Goal: Information Seeking & Learning: Learn about a topic

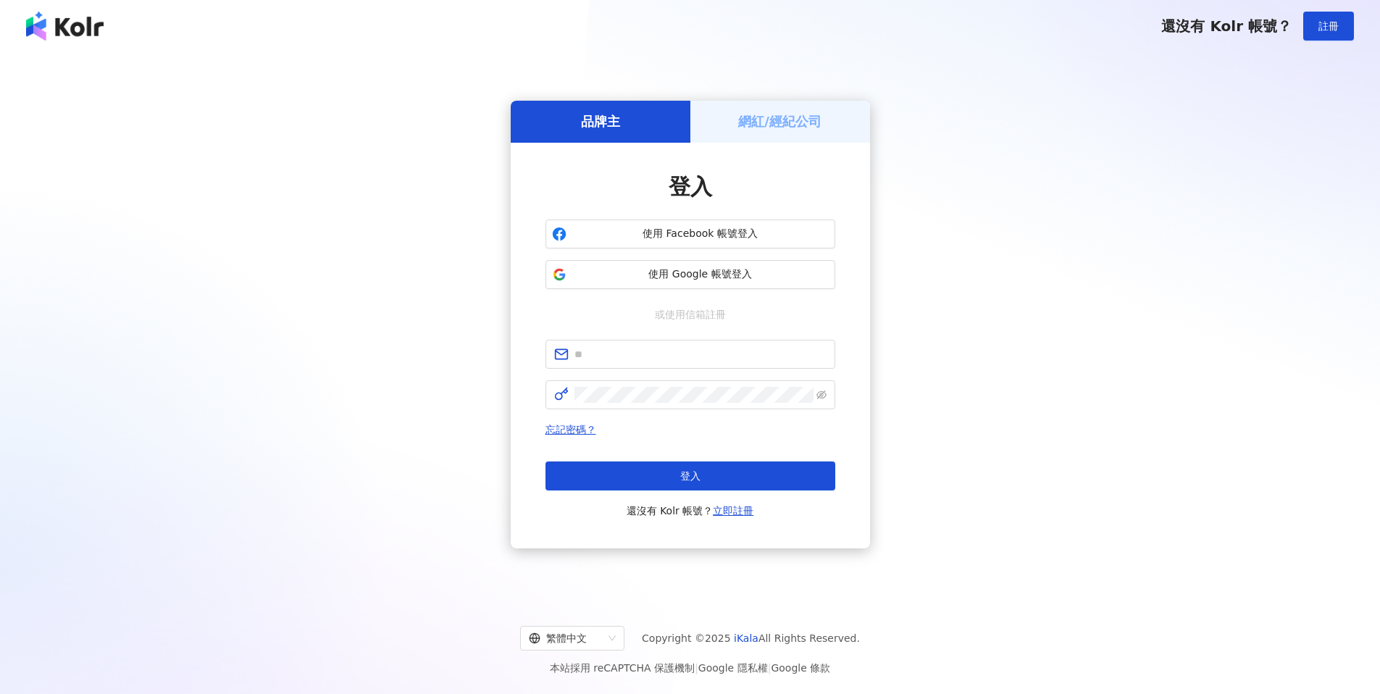
type input "**********"
click button "登入" at bounding box center [690, 475] width 290 height 29
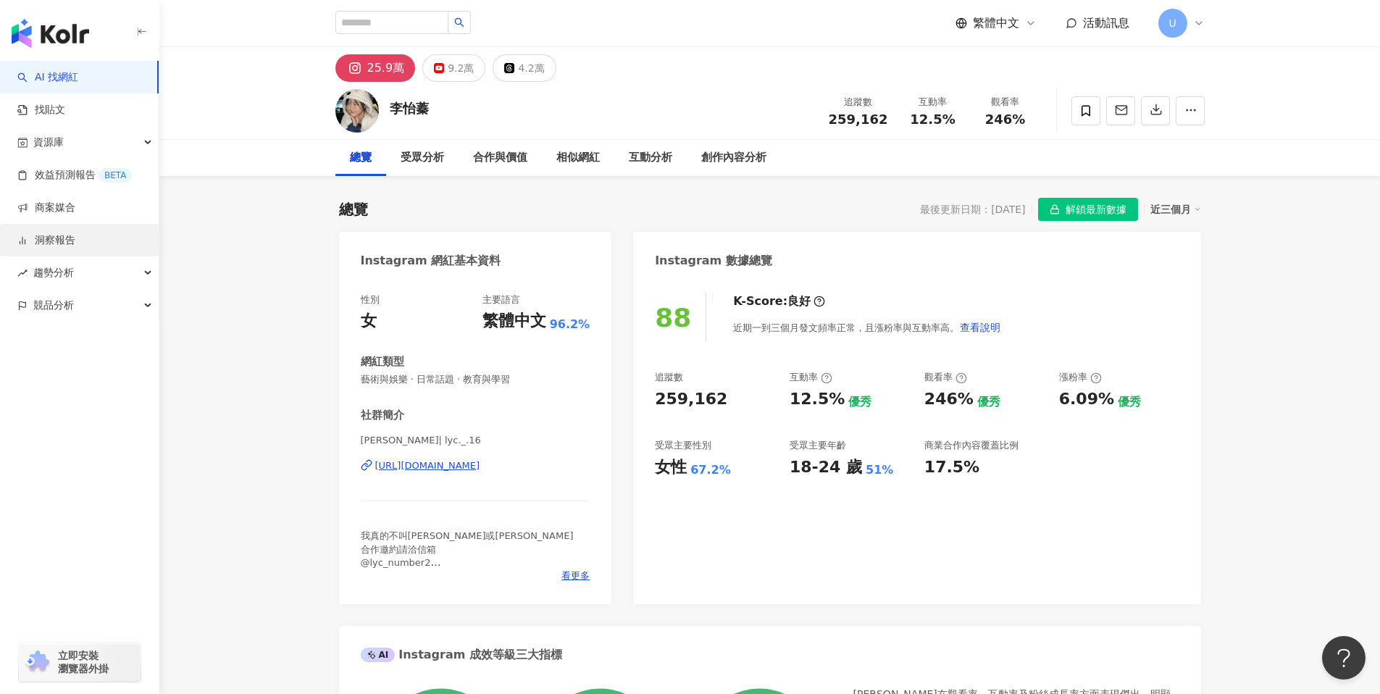
click at [62, 244] on link "洞察報告" at bounding box center [46, 240] width 58 height 14
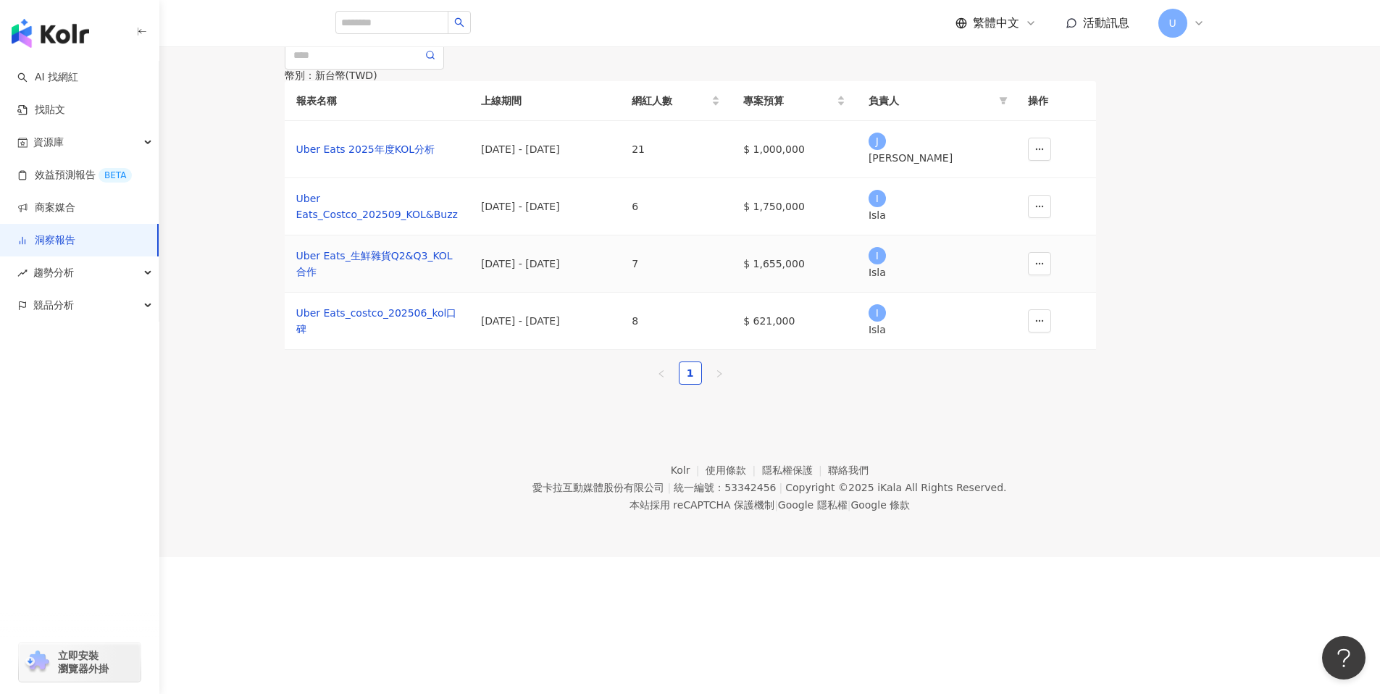
click at [620, 235] on td "[DATE] - [DATE]" at bounding box center [544, 206] width 151 height 57
click at [608, 214] on div "[DATE] - [DATE]" at bounding box center [544, 206] width 127 height 16
click at [731, 235] on td "6" at bounding box center [676, 206] width 112 height 57
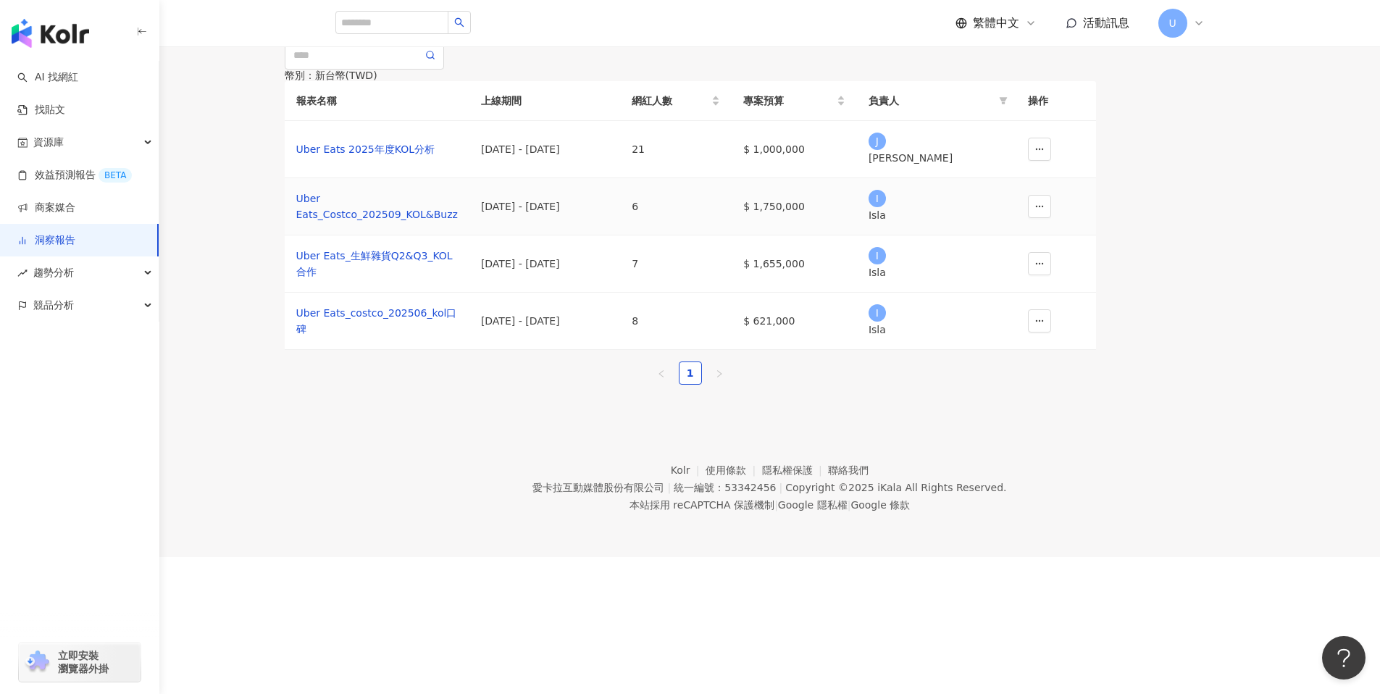
click at [857, 235] on td "$ 1,750,000" at bounding box center [793, 206] width 125 height 57
click at [443, 222] on div "Uber Eats_Costco_202509_KOL&Buzz" at bounding box center [376, 206] width 161 height 32
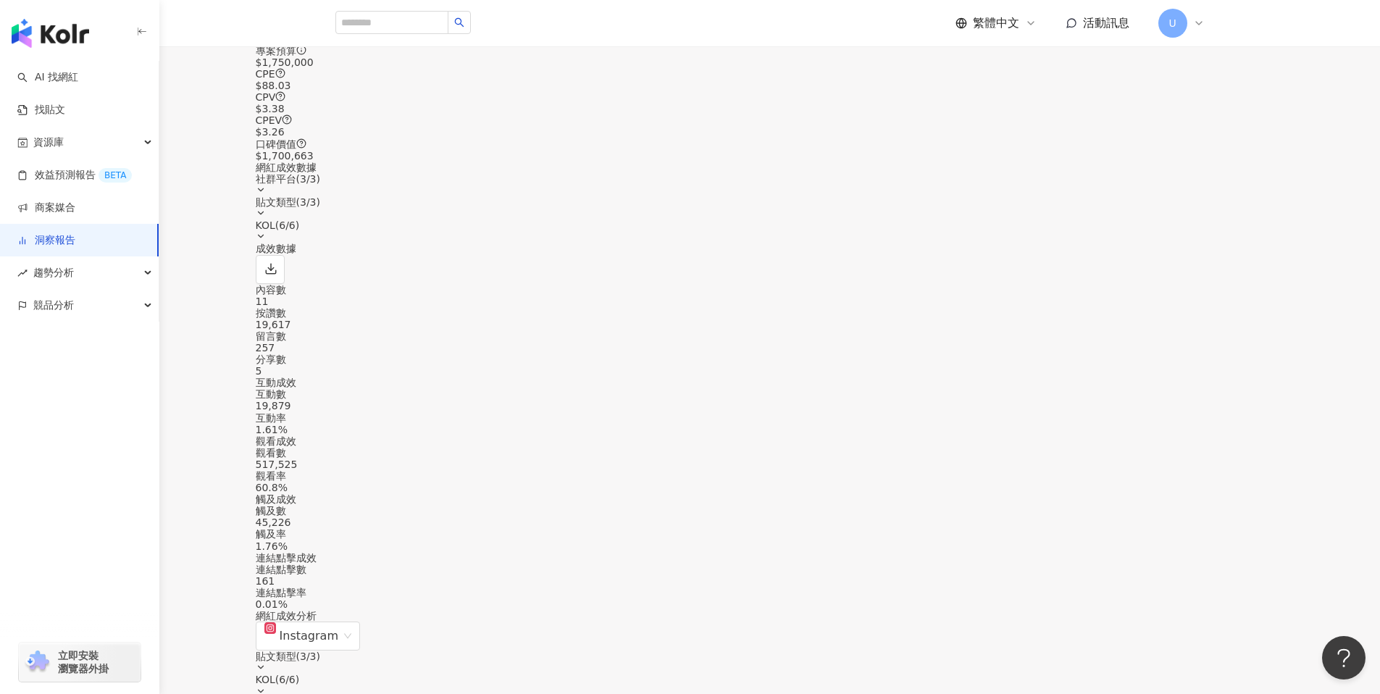
scroll to position [553, 0]
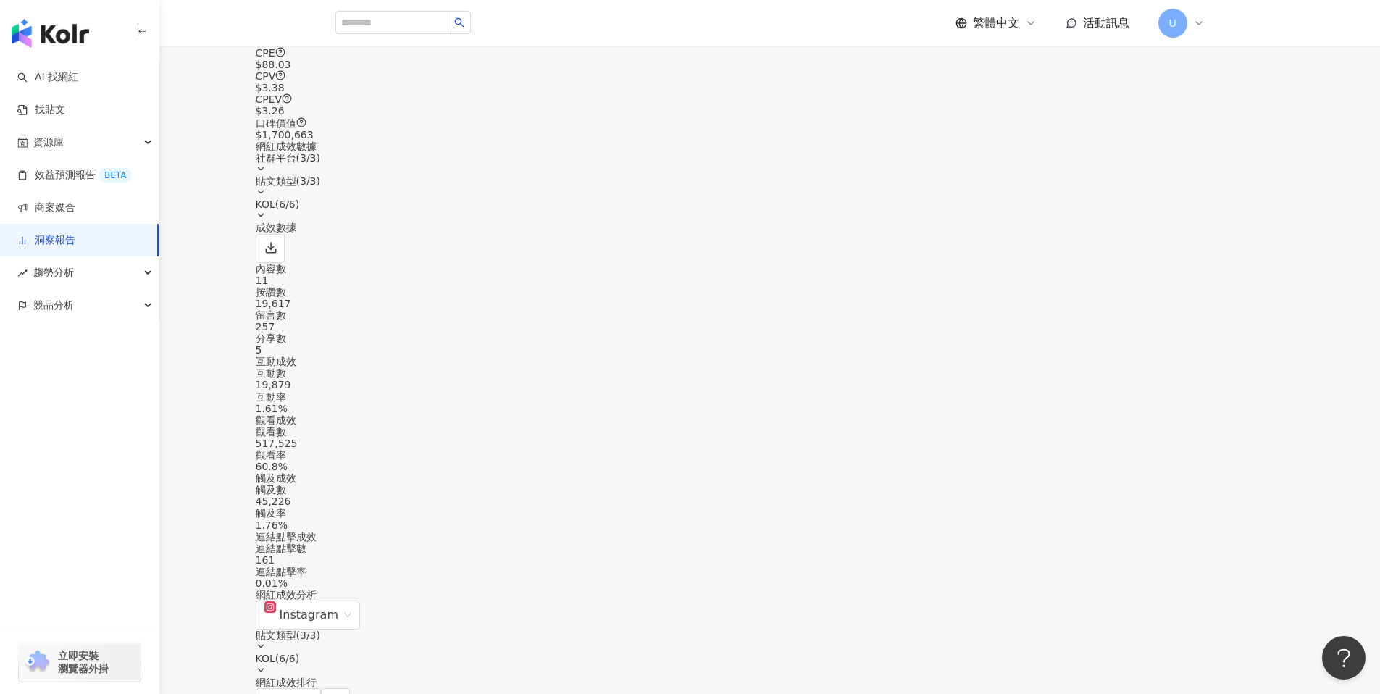
click at [936, 175] on div "社群平台 ( 3 / 3 )" at bounding box center [690, 163] width 869 height 23
click at [1032, 187] on div "貼文類型 ( 3 / 3 )" at bounding box center [690, 181] width 869 height 12
click at [1125, 210] on div "KOL ( 6 / 6 )" at bounding box center [690, 204] width 869 height 12
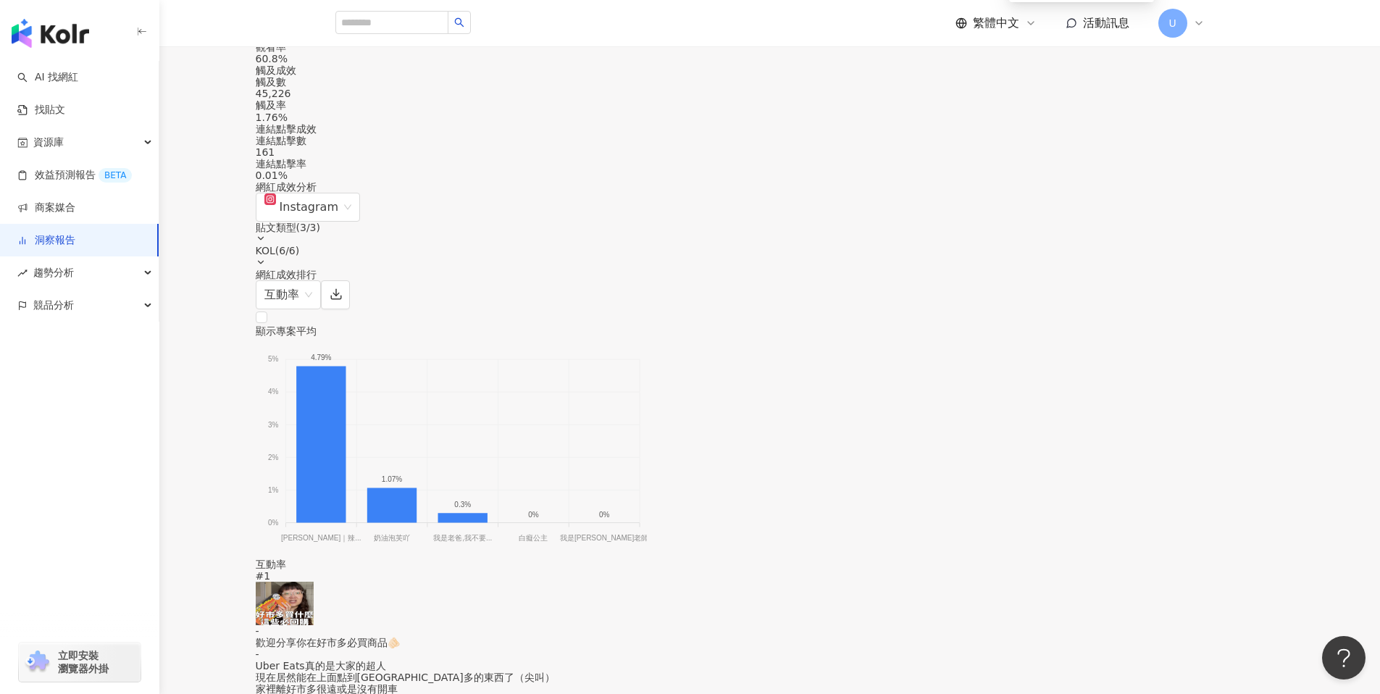
scroll to position [973, 0]
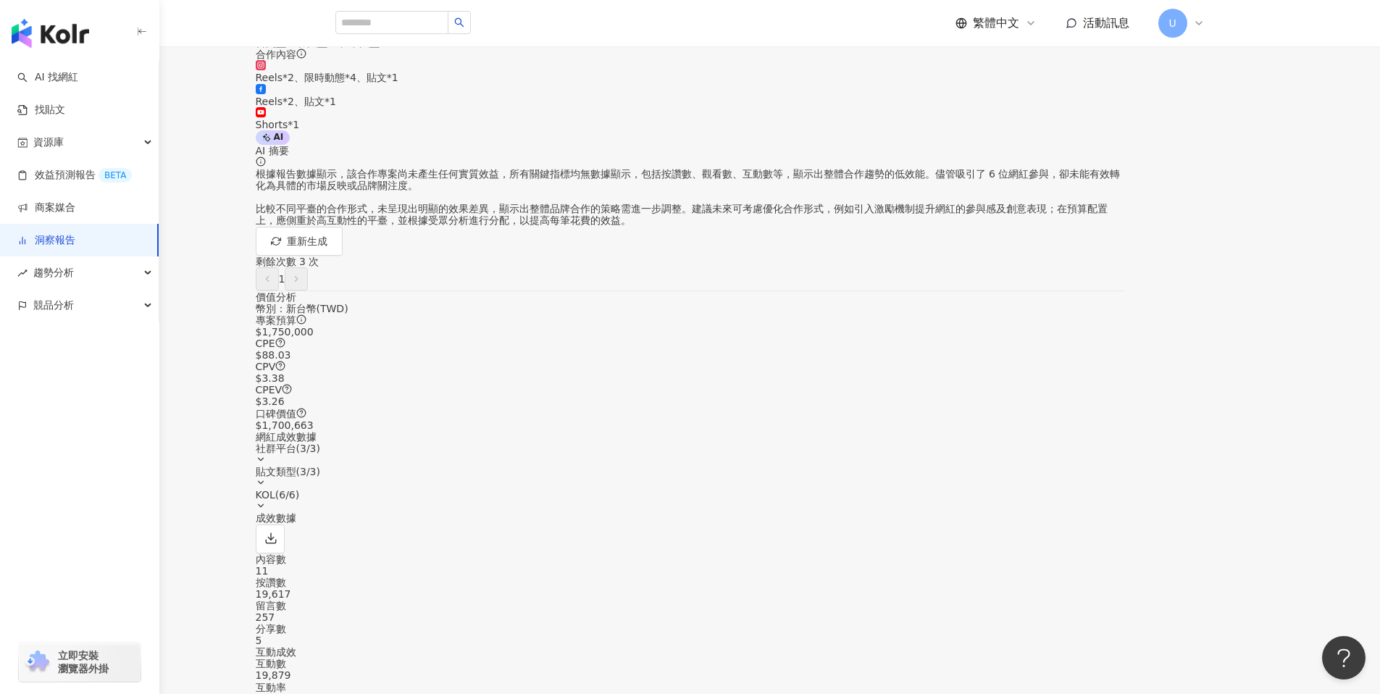
scroll to position [0, 0]
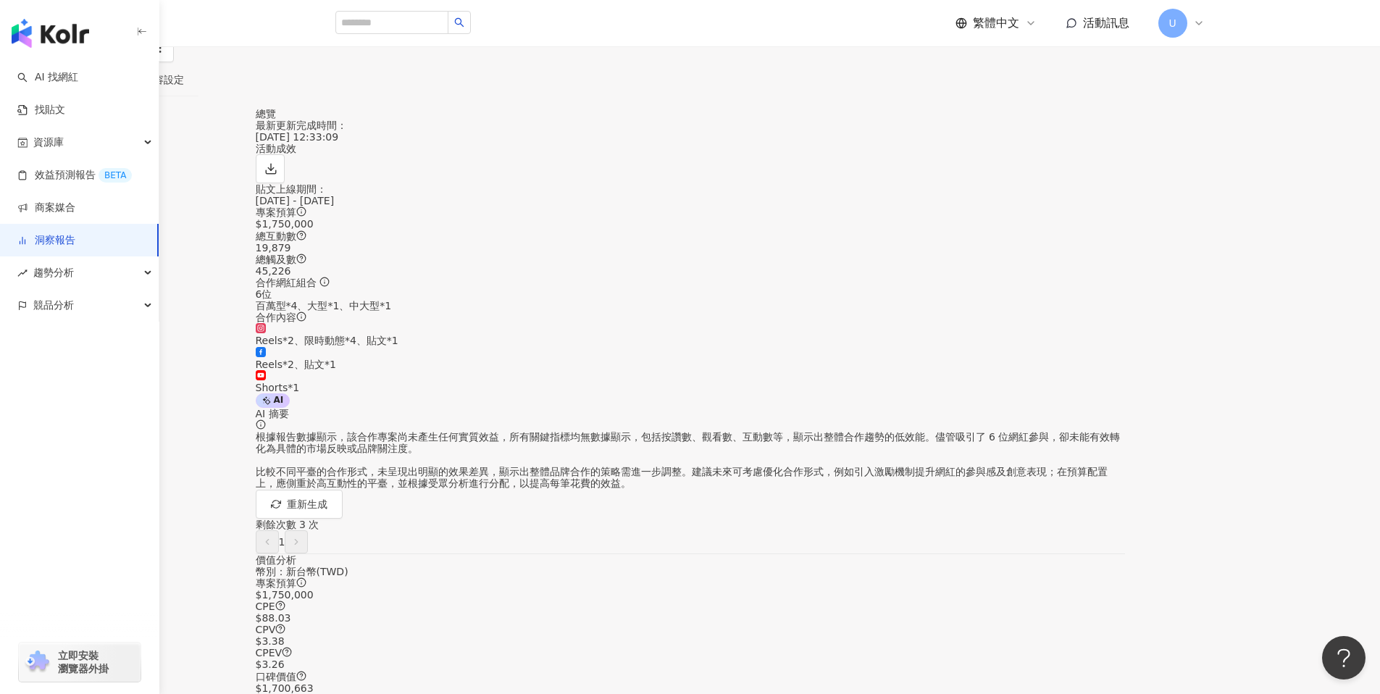
click at [43, 16] on link "洞察報告" at bounding box center [20, 8] width 46 height 16
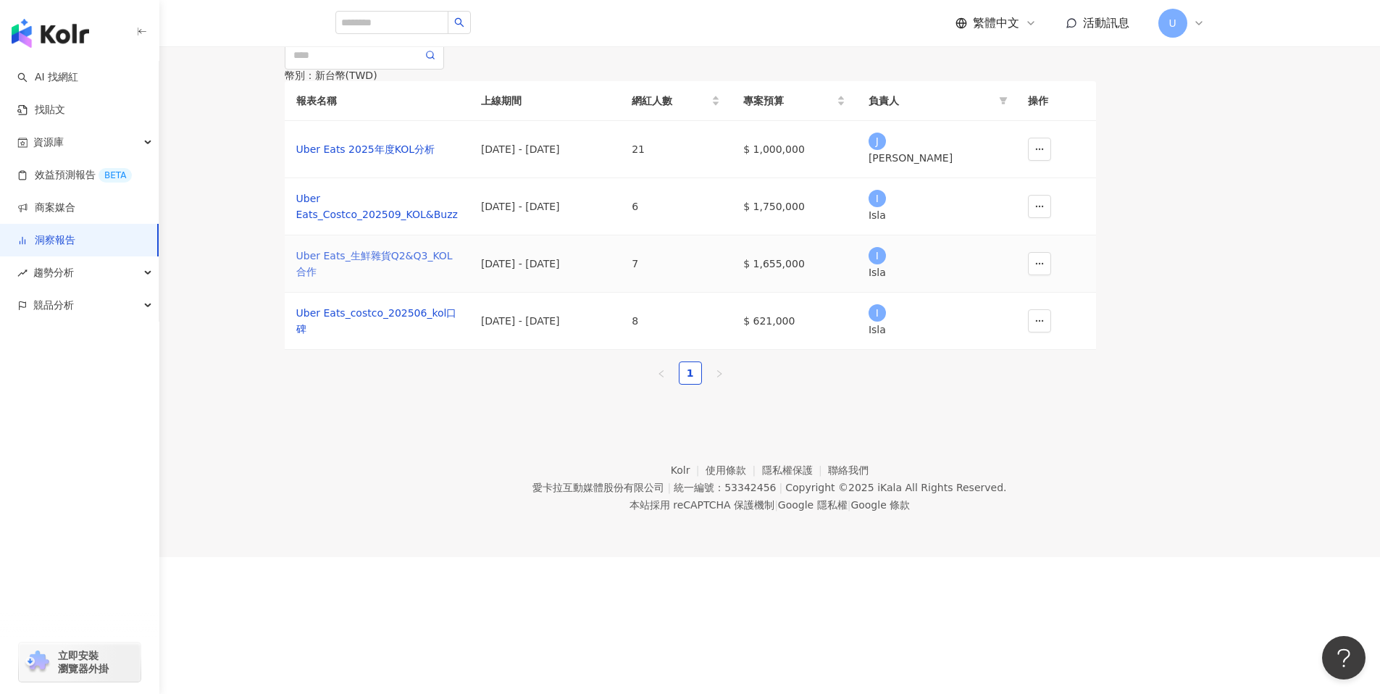
click at [458, 280] on div "Uber Eats_生鮮雜貨Q2&Q3_KOL合作" at bounding box center [376, 264] width 161 height 32
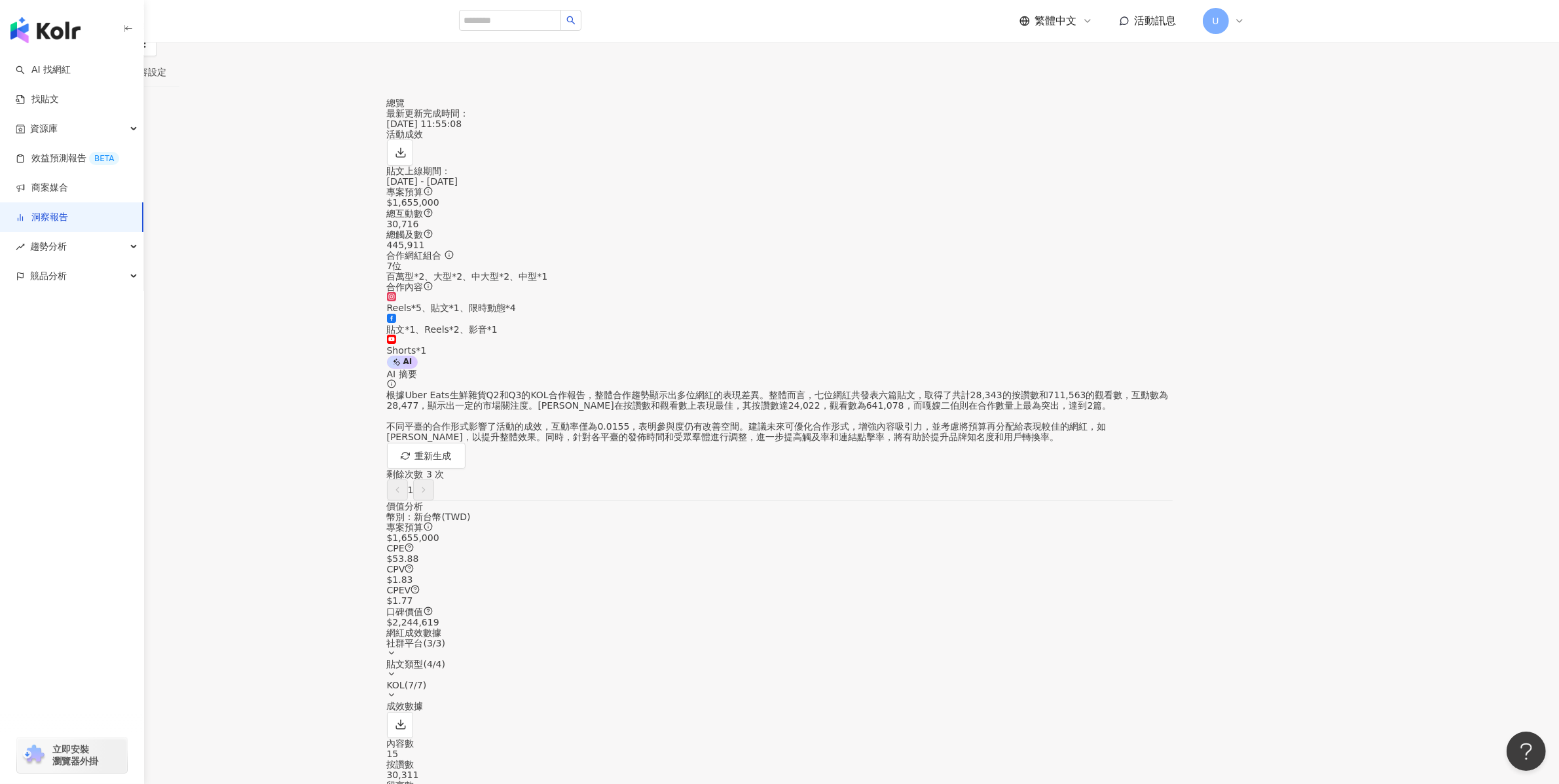
click at [39, 14] on link "洞察報告" at bounding box center [18, 7] width 42 height 14
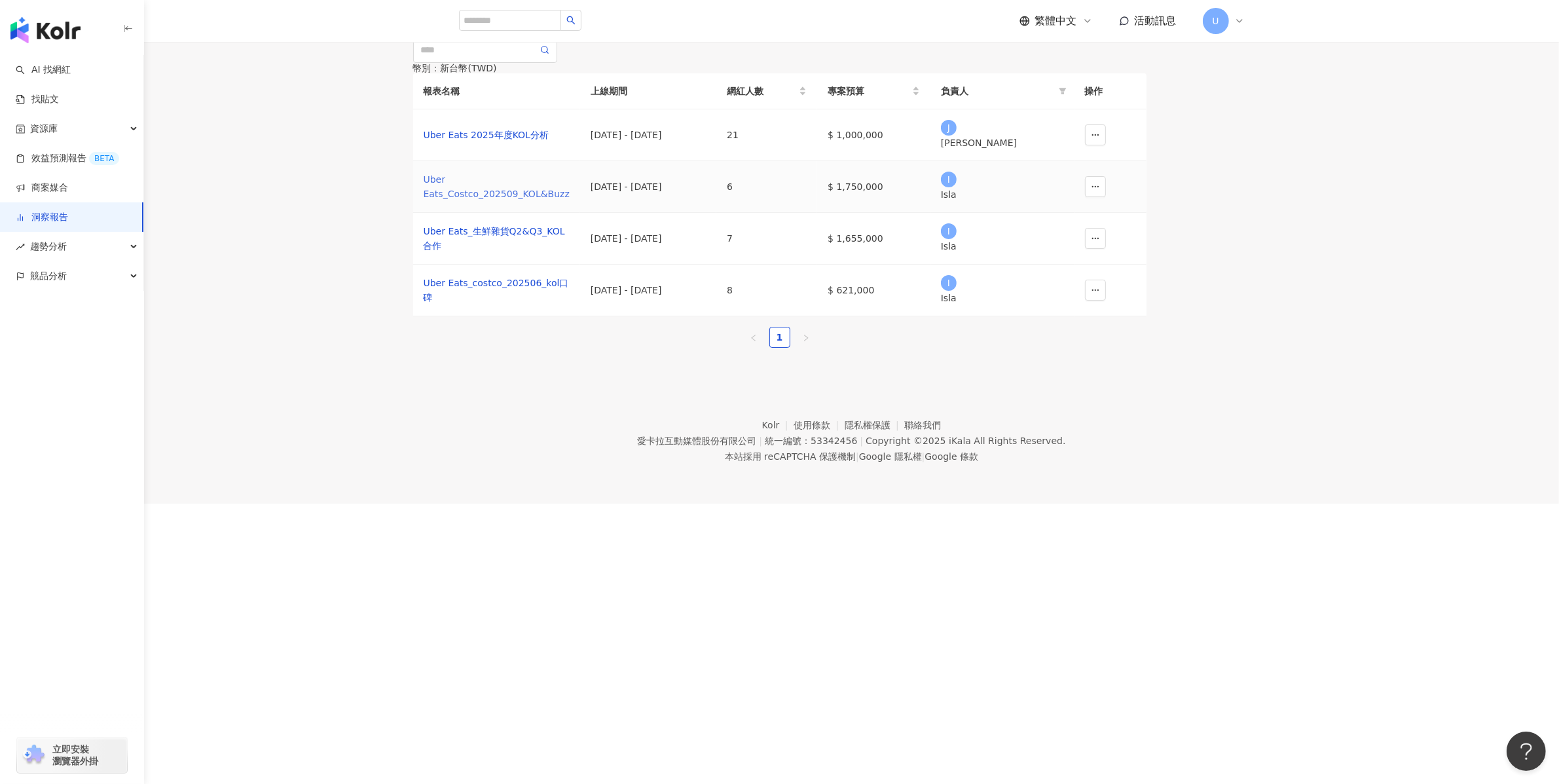
click at [570, 201] on div "Uber Eats_Costco_202509_KOL&Buzz" at bounding box center [496, 186] width 146 height 29
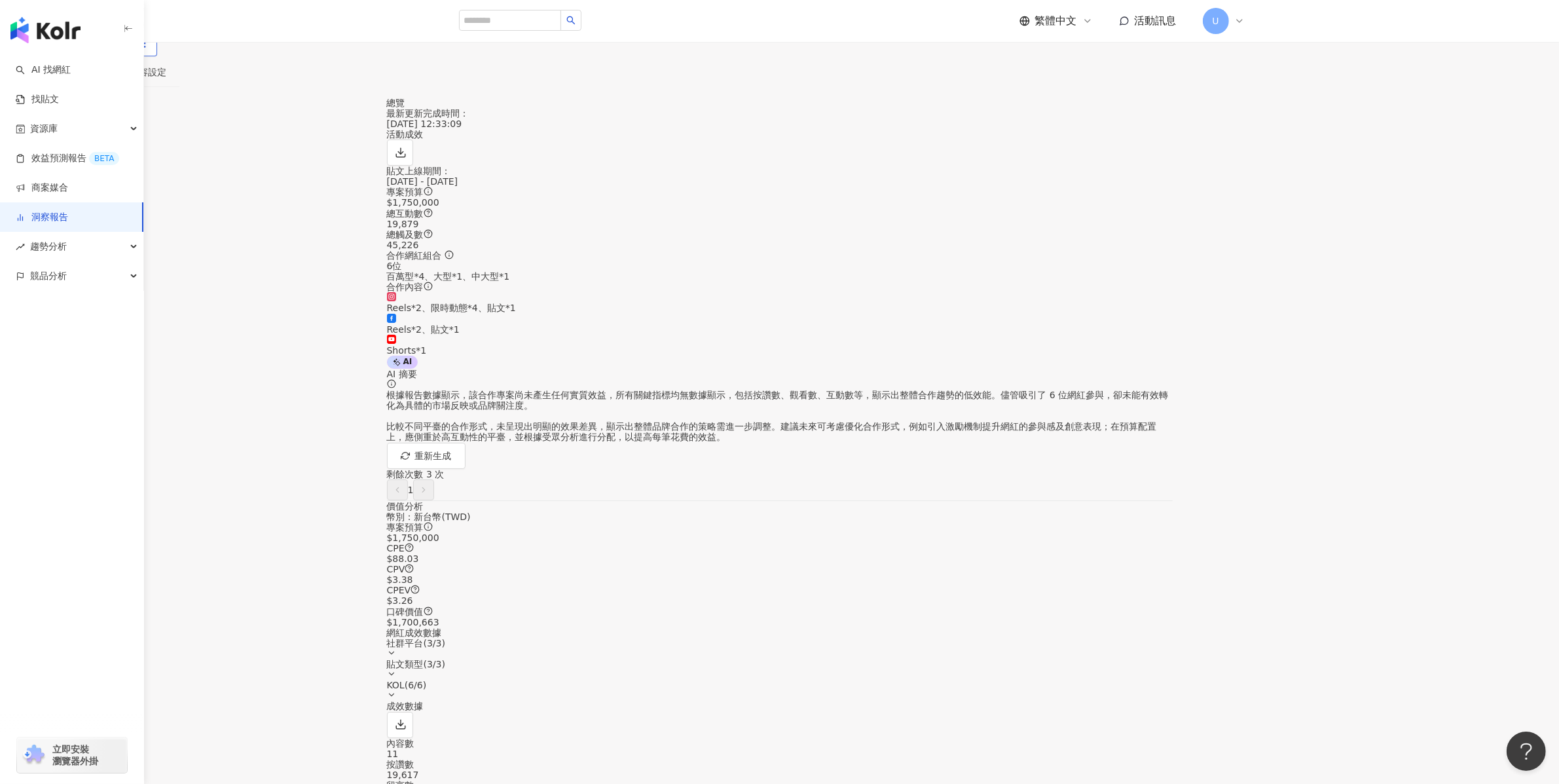
click at [157, 56] on button "button" at bounding box center [144, 43] width 26 height 26
click at [151, 49] on icon "button" at bounding box center [145, 43] width 12 height 12
click at [166, 80] on div "內容設定" at bounding box center [147, 72] width 37 height 14
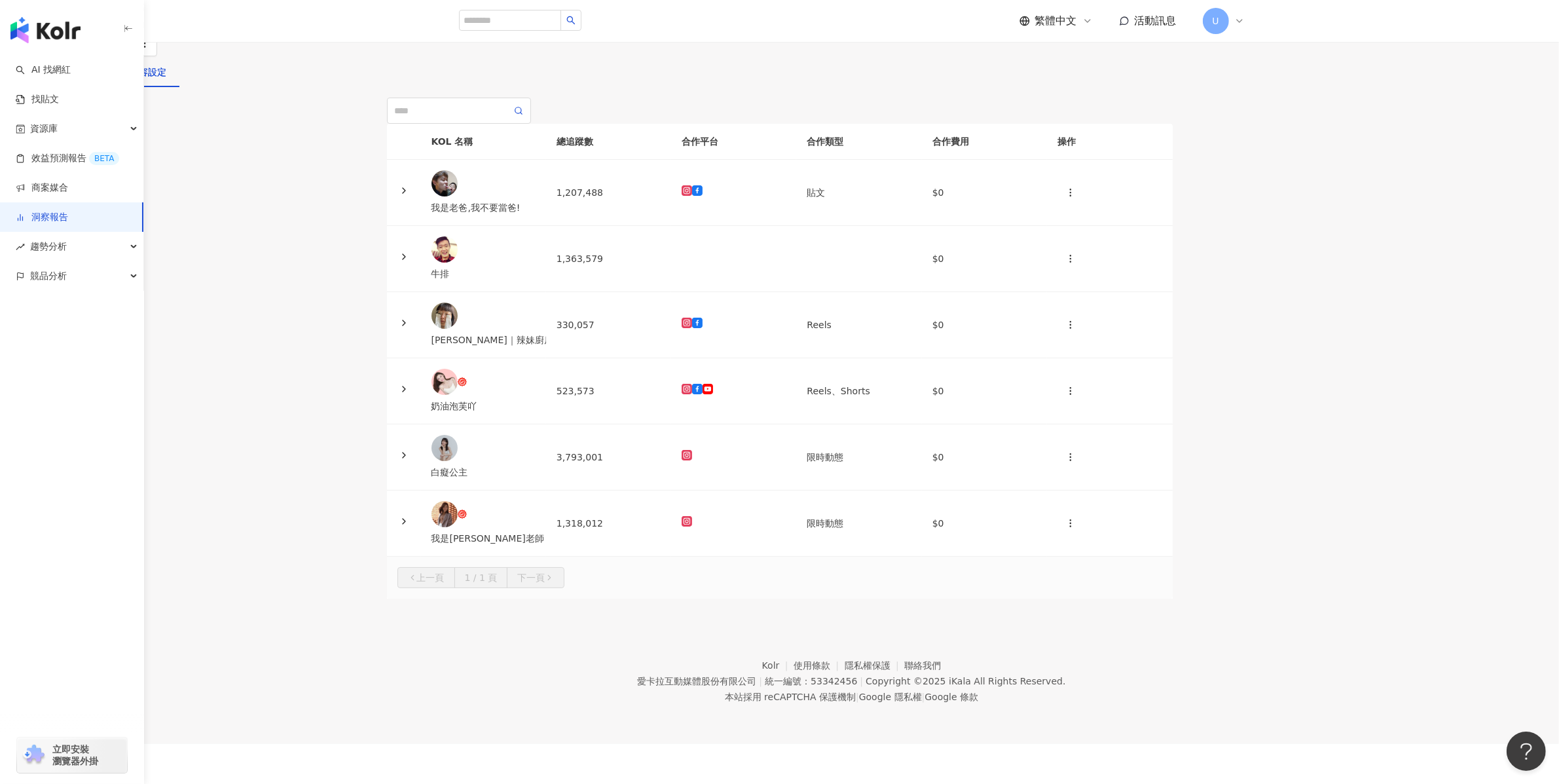
click at [103, 80] on div "貼文牆" at bounding box center [90, 72] width 27 height 14
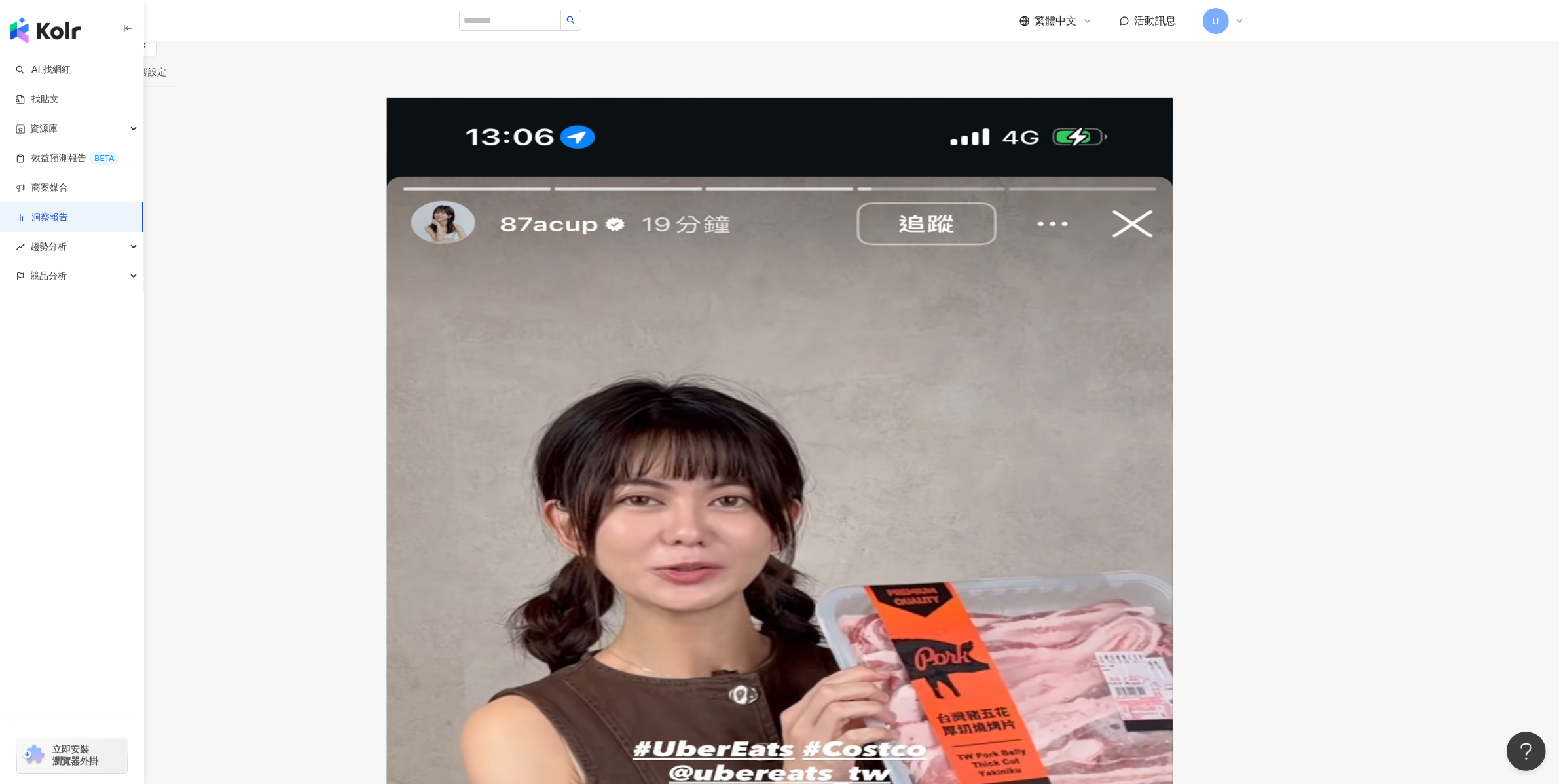
click at [50, 80] on div "洞察總覽" at bounding box center [31, 72] width 37 height 14
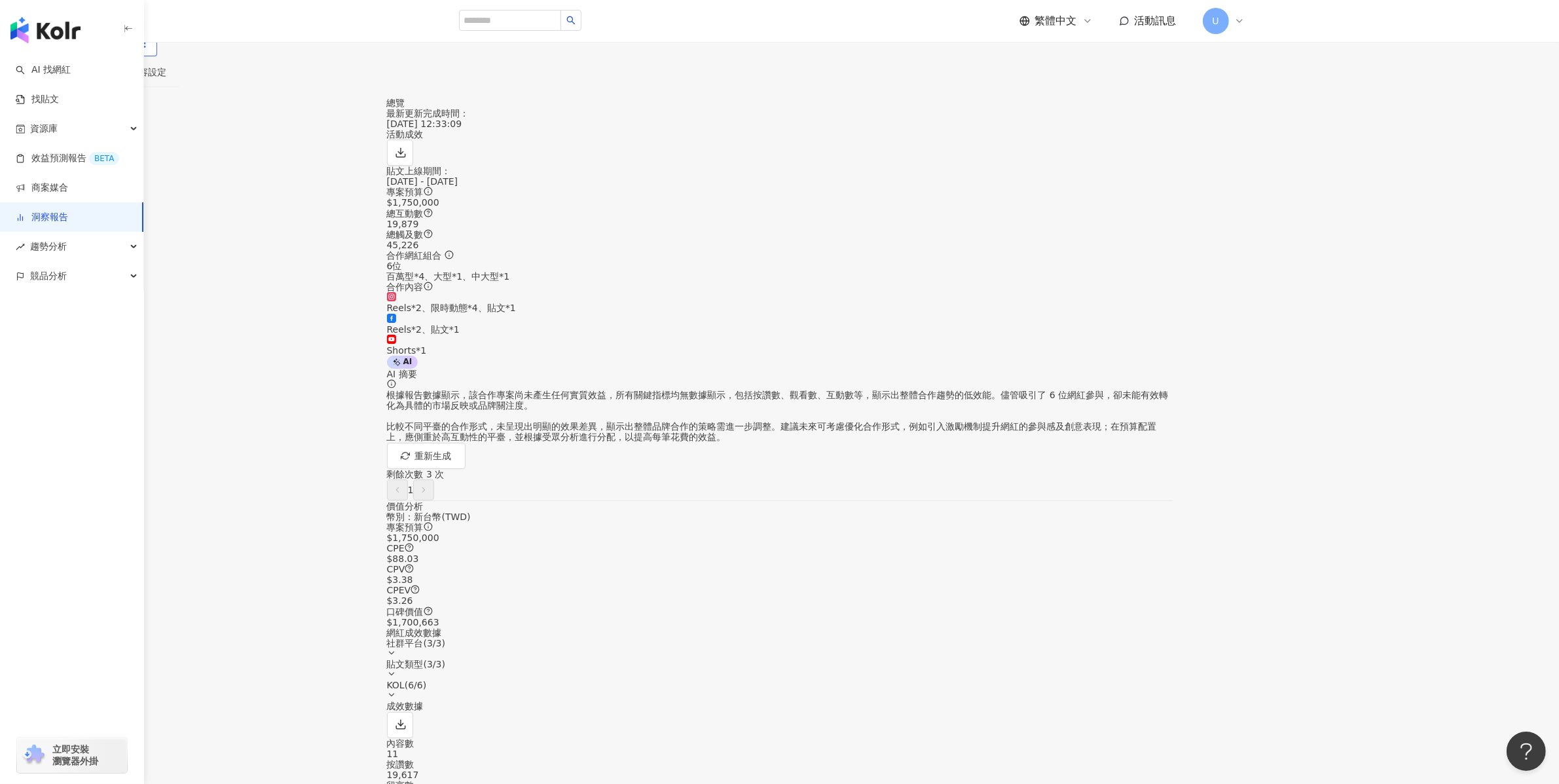
click at [157, 56] on button "button" at bounding box center [144, 43] width 26 height 26
click at [118, 44] on line "button" at bounding box center [118, 42] width 0 height 6
click at [1224, 147] on span "匯出 Excel" at bounding box center [1220, 153] width 46 height 14
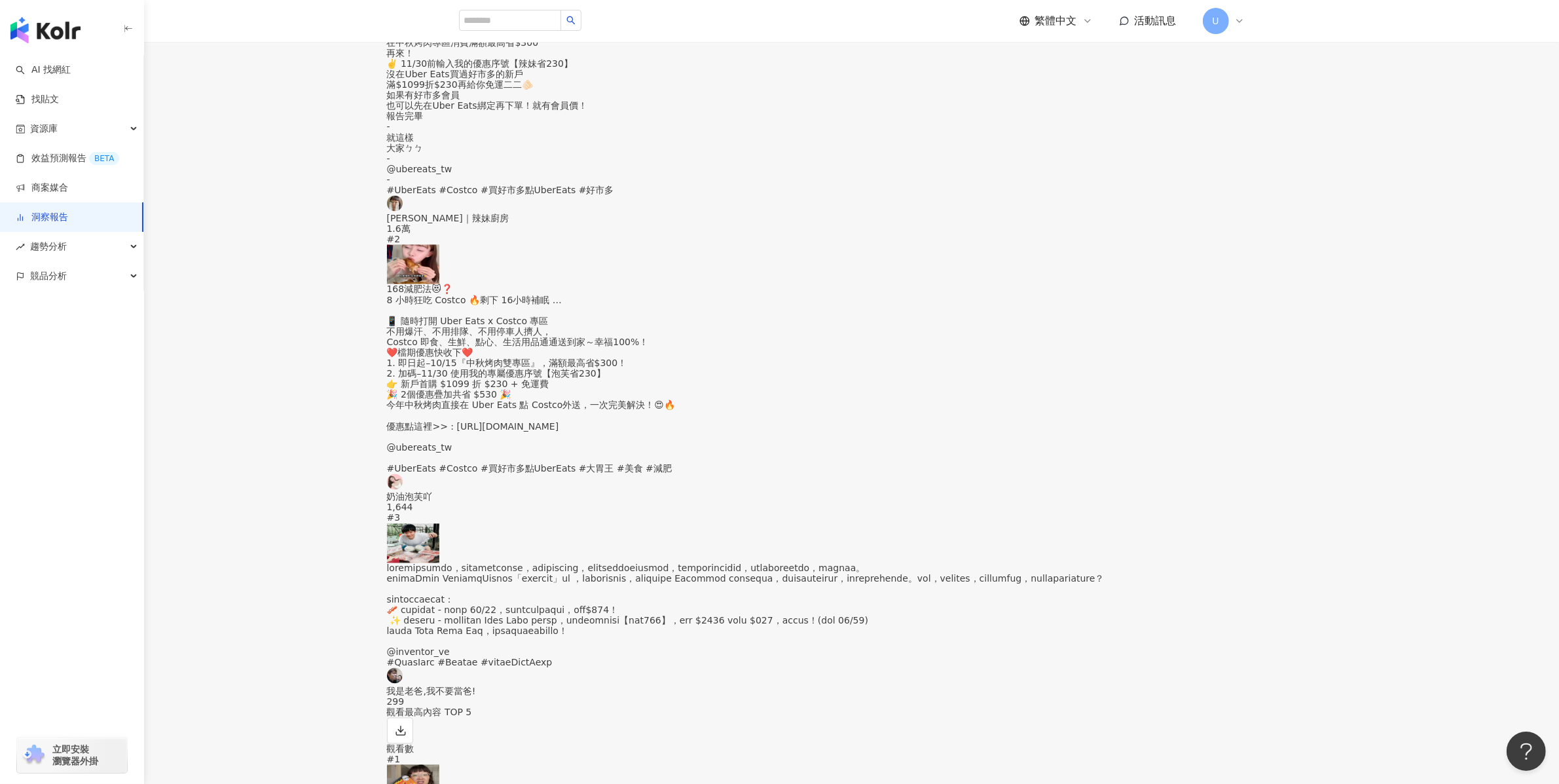
scroll to position [3123, 0]
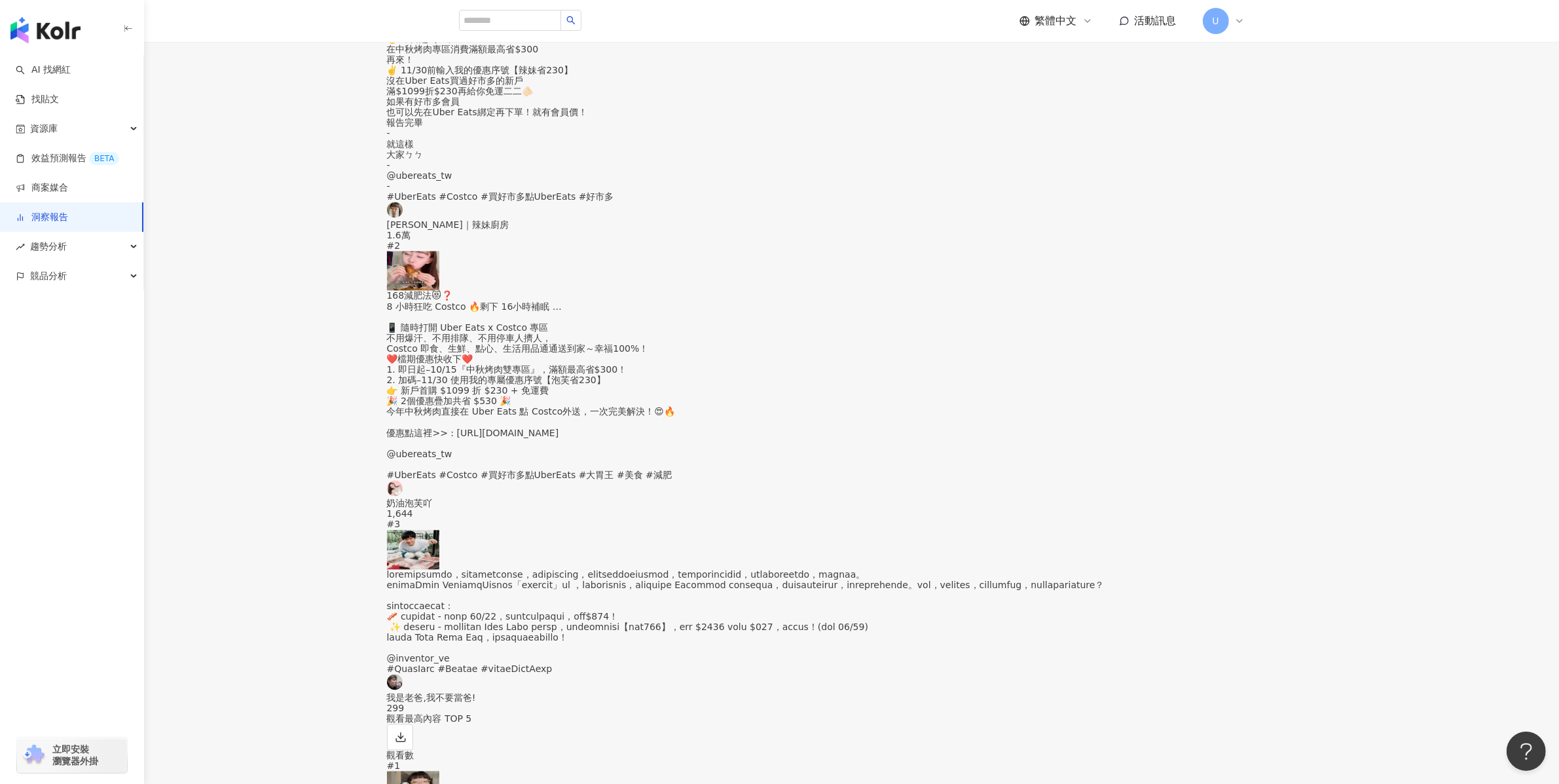
click at [1194, 246] on div "負面留言" at bounding box center [1186, 246] width 44 height 14
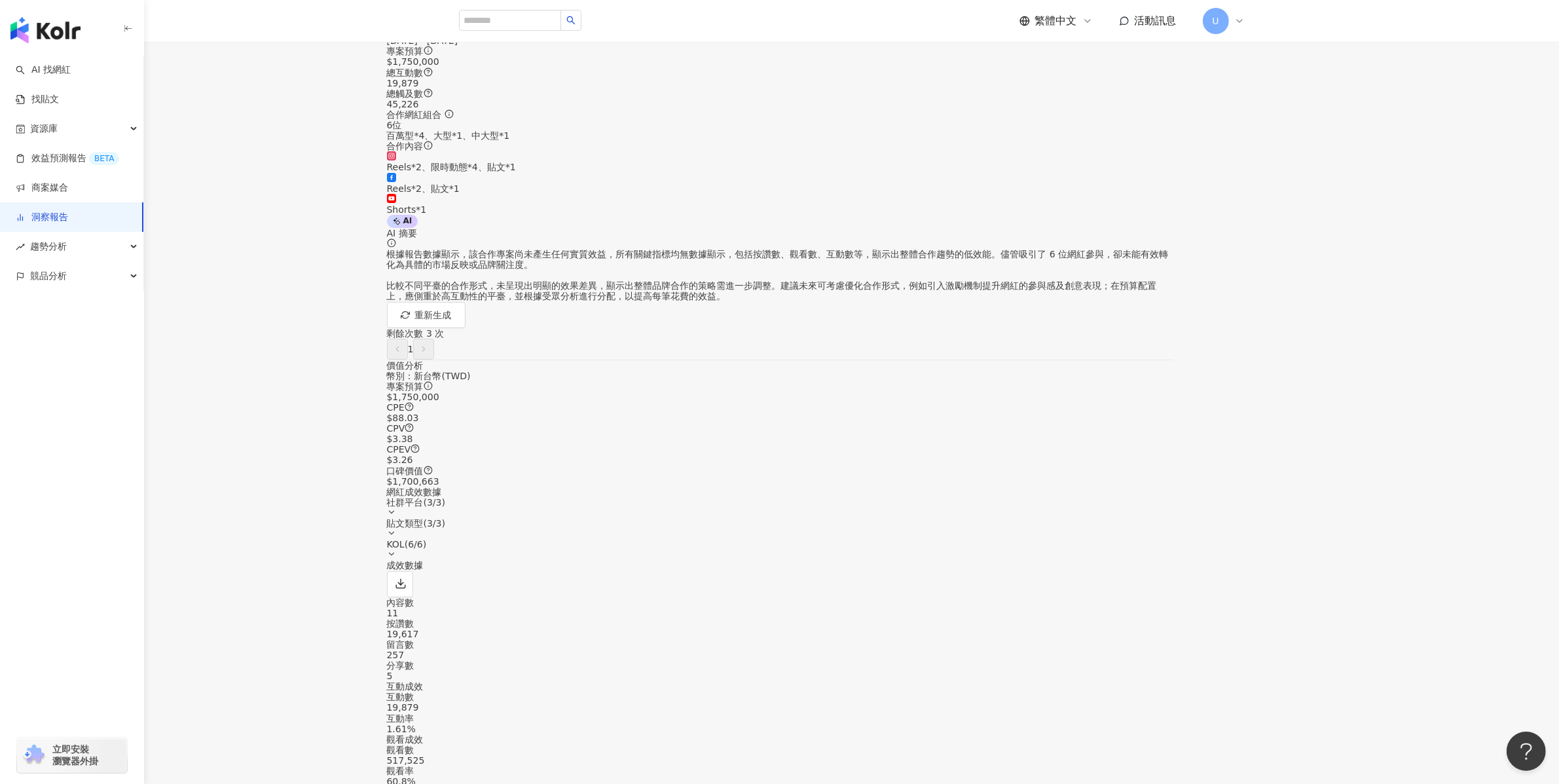
scroll to position [0, 0]
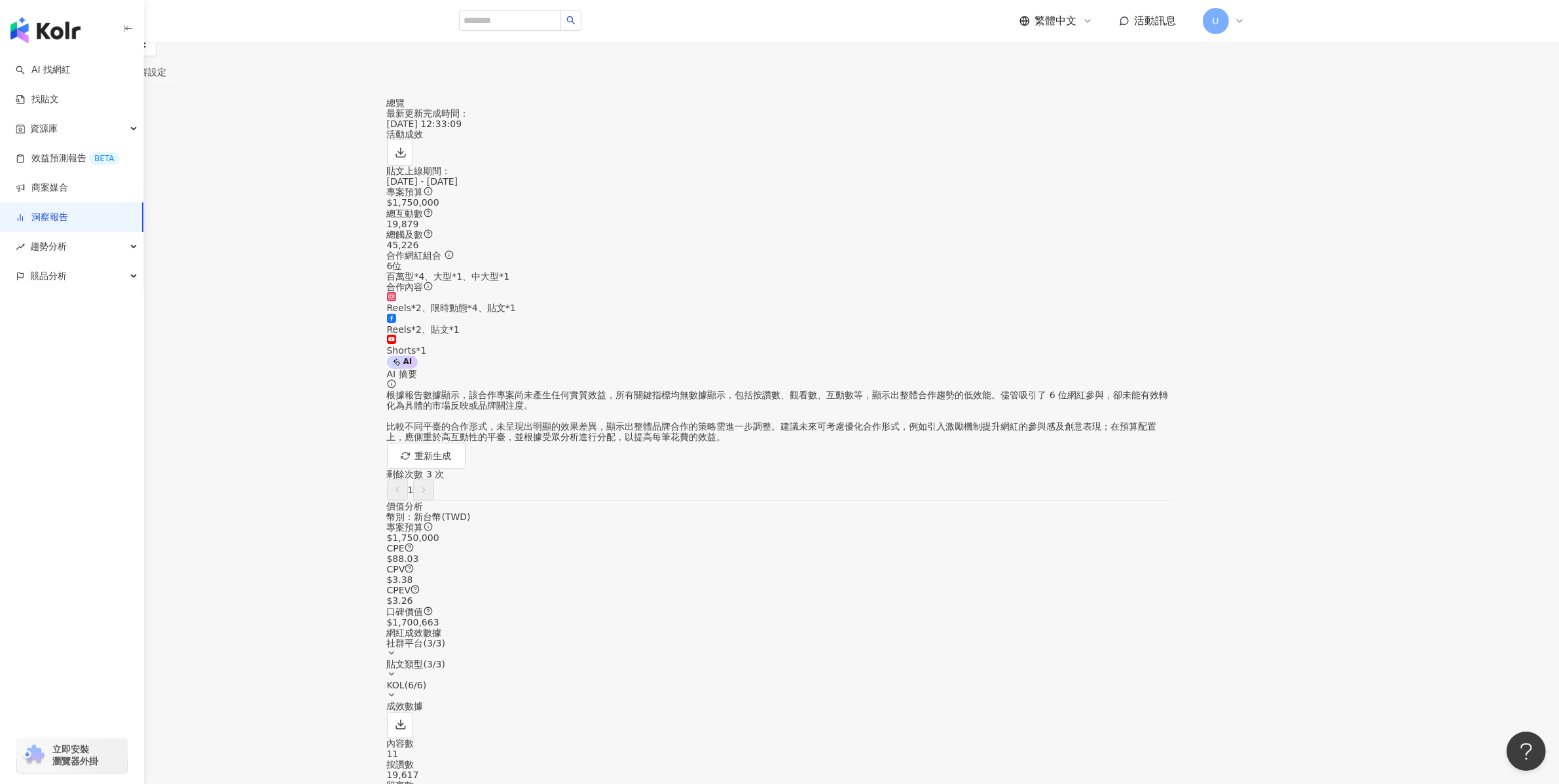
click at [39, 14] on link "洞察報告" at bounding box center [18, 7] width 42 height 14
